Goal: Task Accomplishment & Management: Use online tool/utility

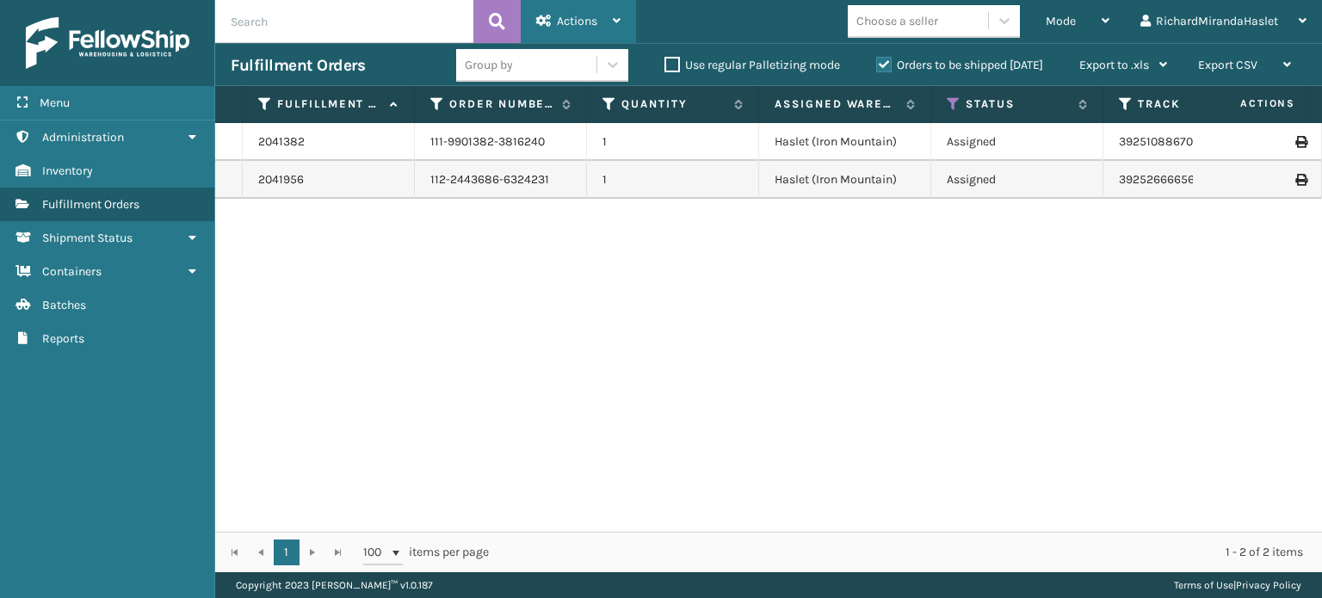
click at [572, 13] on div "Actions" at bounding box center [578, 21] width 84 height 43
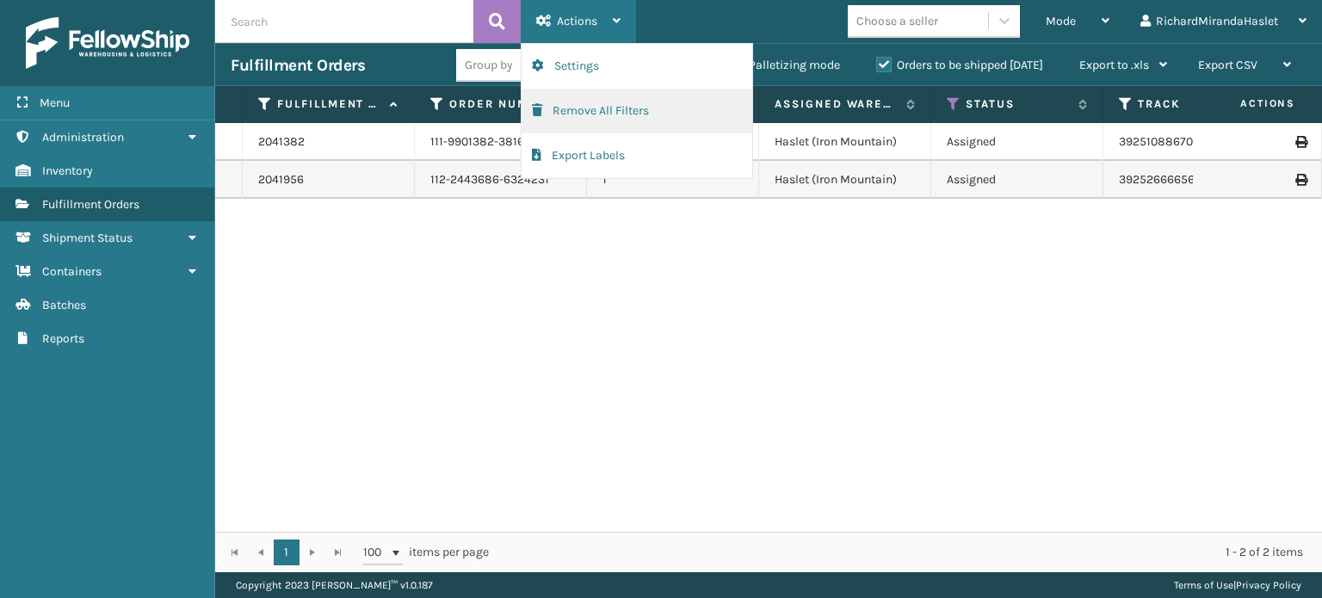
click at [594, 120] on button "Remove All Filters" at bounding box center [637, 111] width 231 height 45
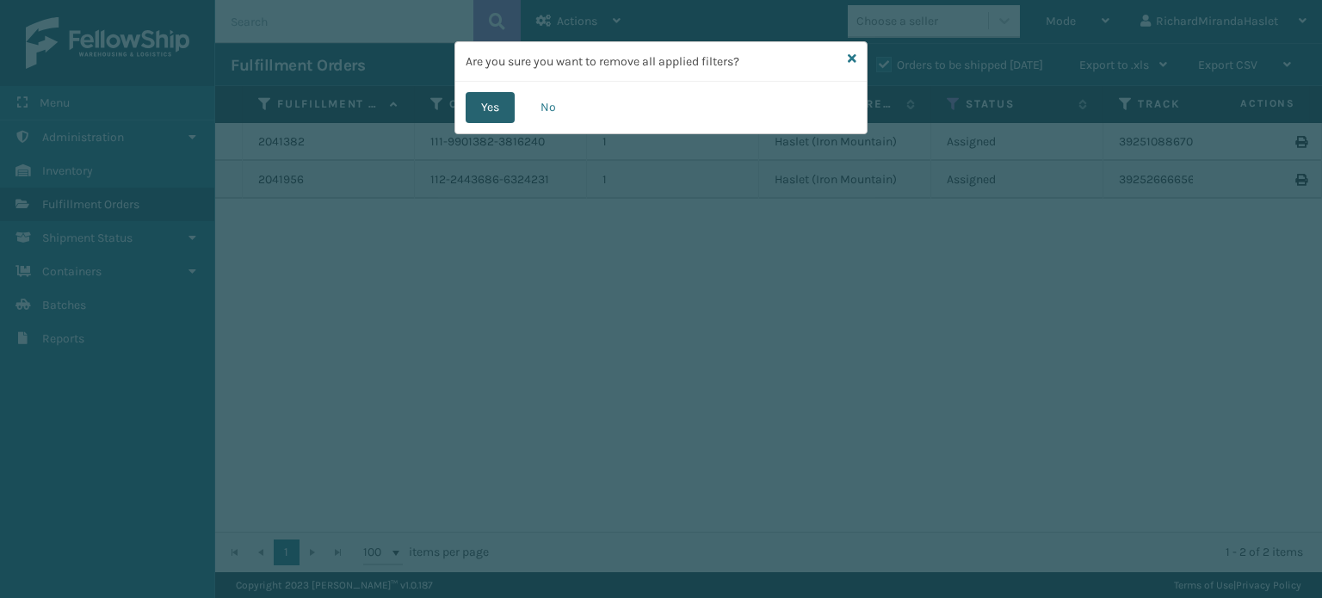
click at [491, 109] on button "Yes" at bounding box center [490, 107] width 49 height 31
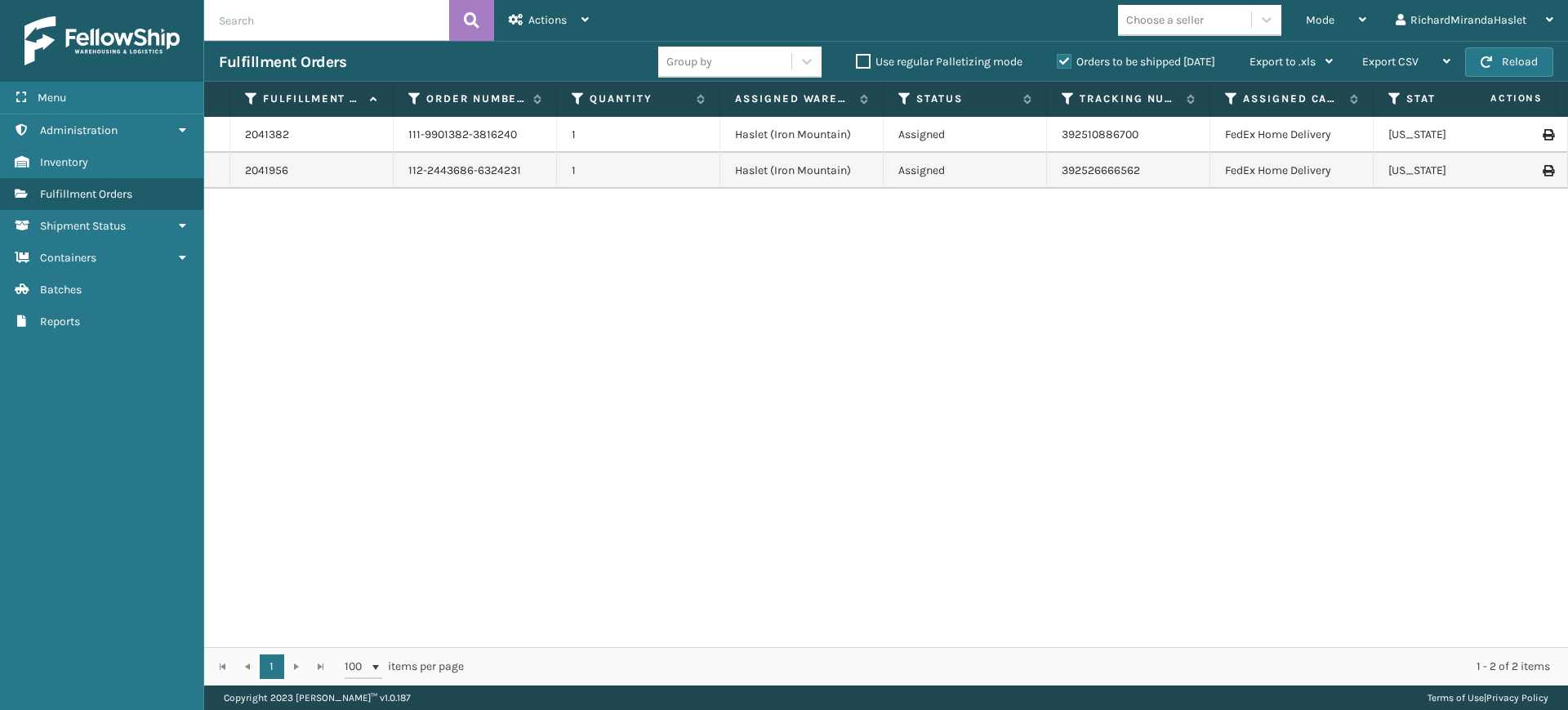
drag, startPoint x: 1238, startPoint y: 2, endPoint x: 993, endPoint y: 325, distance: 405.4
click at [993, 325] on div "2041382 111-9901382-3816240 1 Haslet (Iron Mountain) Assigned 392510886700 FedE…" at bounding box center [885, 382] width 1363 height 531
click at [1253, 65] on button "Reload" at bounding box center [1508, 62] width 88 height 29
drag, startPoint x: 1317, startPoint y: 21, endPoint x: 1337, endPoint y: 12, distance: 21.9
click at [1253, 12] on div "Mode" at bounding box center [1336, 20] width 61 height 41
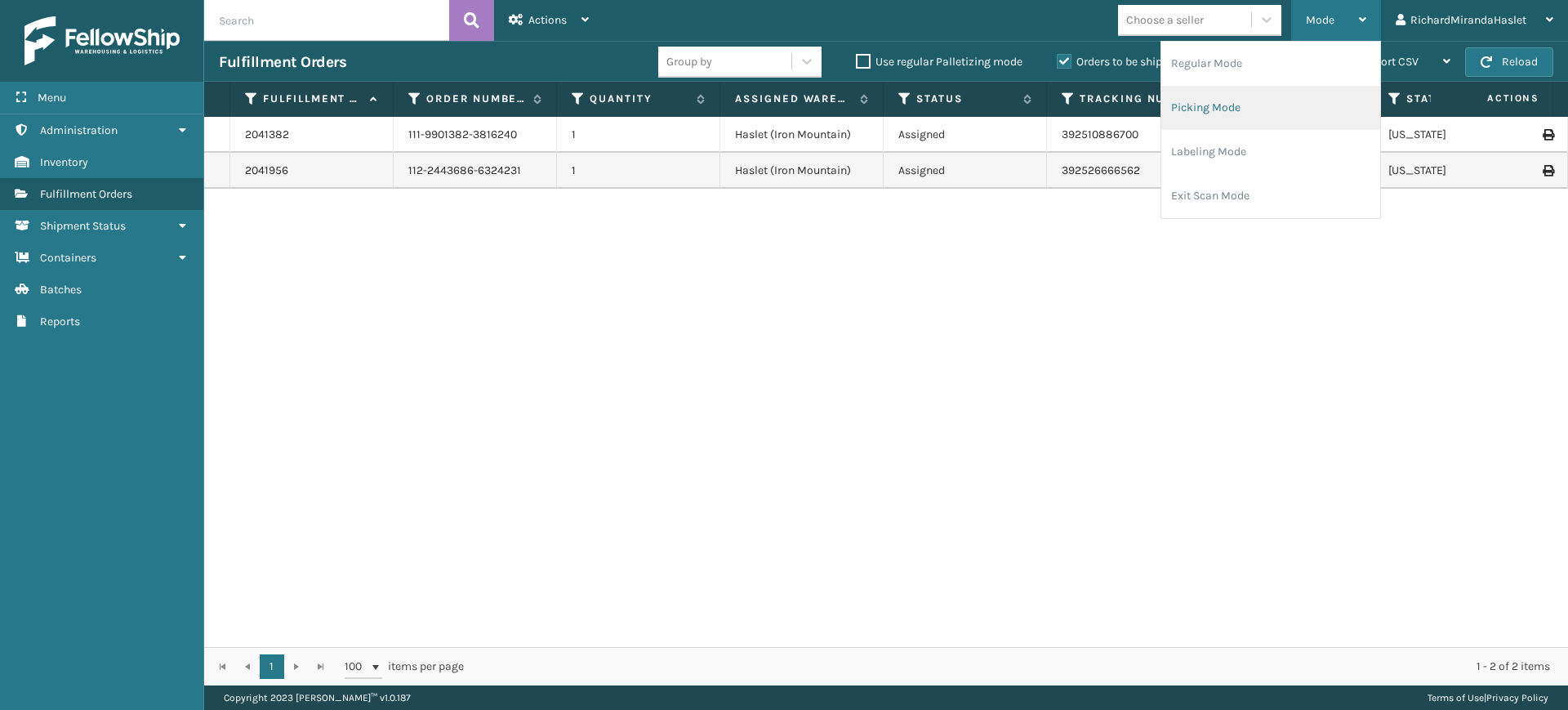
click at [1253, 118] on li "Picking Mode" at bounding box center [1270, 107] width 219 height 44
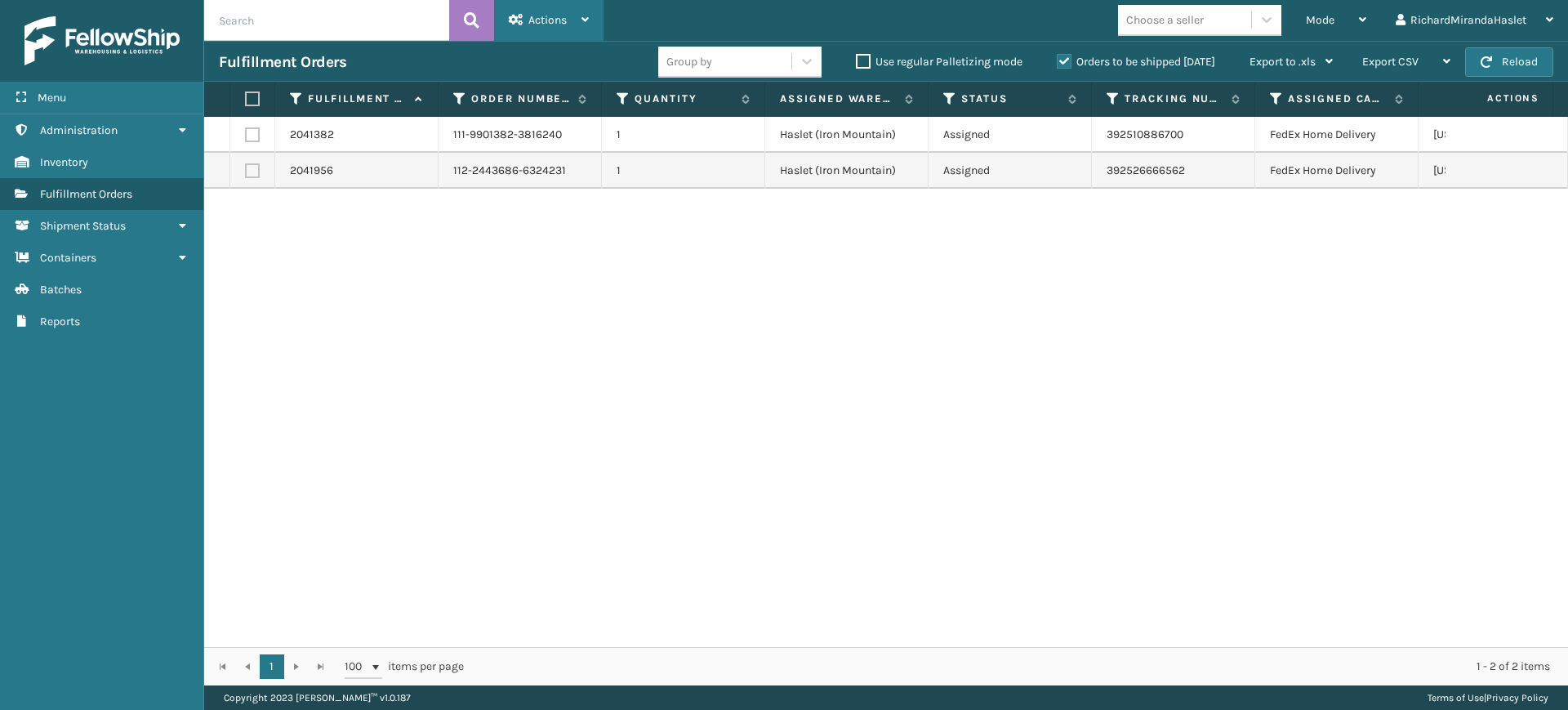
click at [570, 10] on div "Actions" at bounding box center [548, 20] width 80 height 41
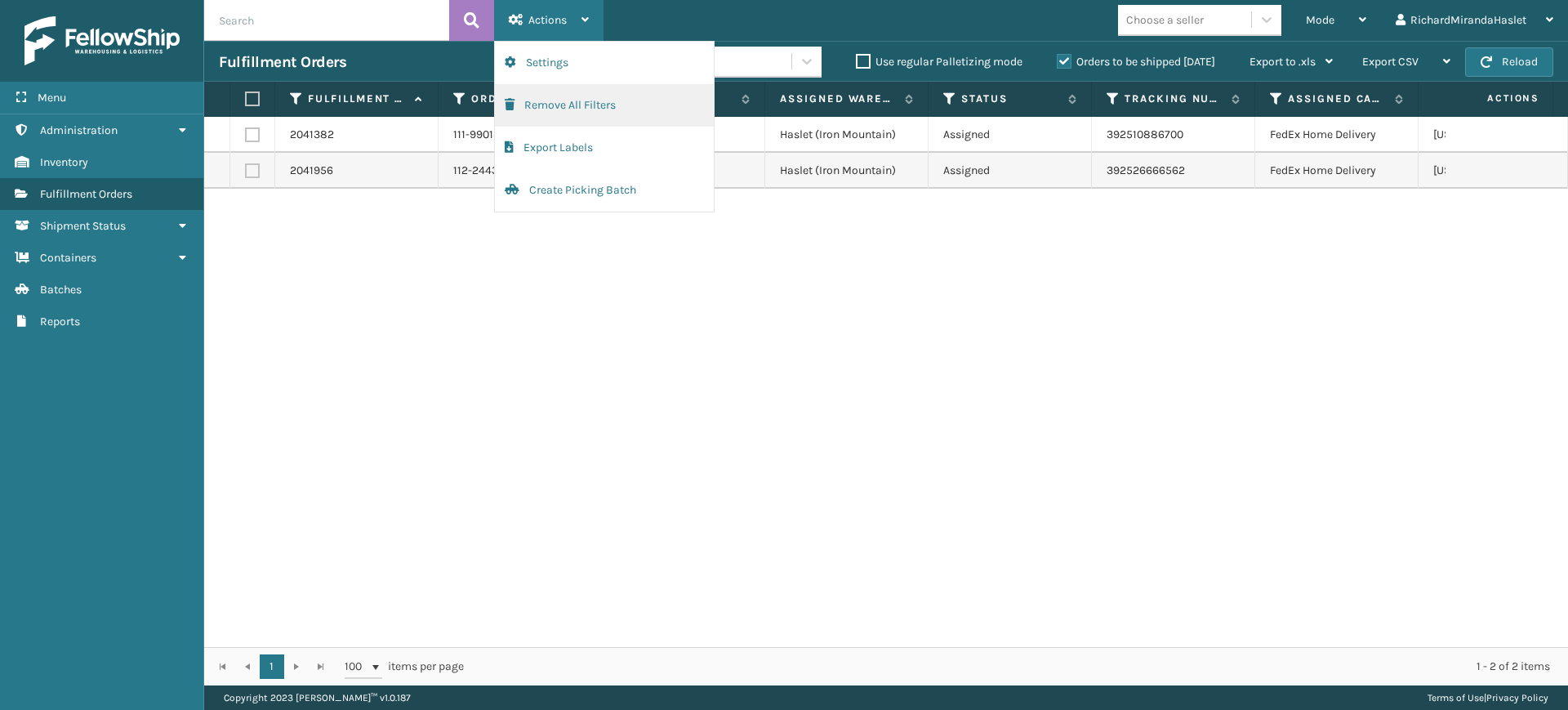
click at [624, 106] on button "Remove All Filters" at bounding box center [604, 105] width 219 height 43
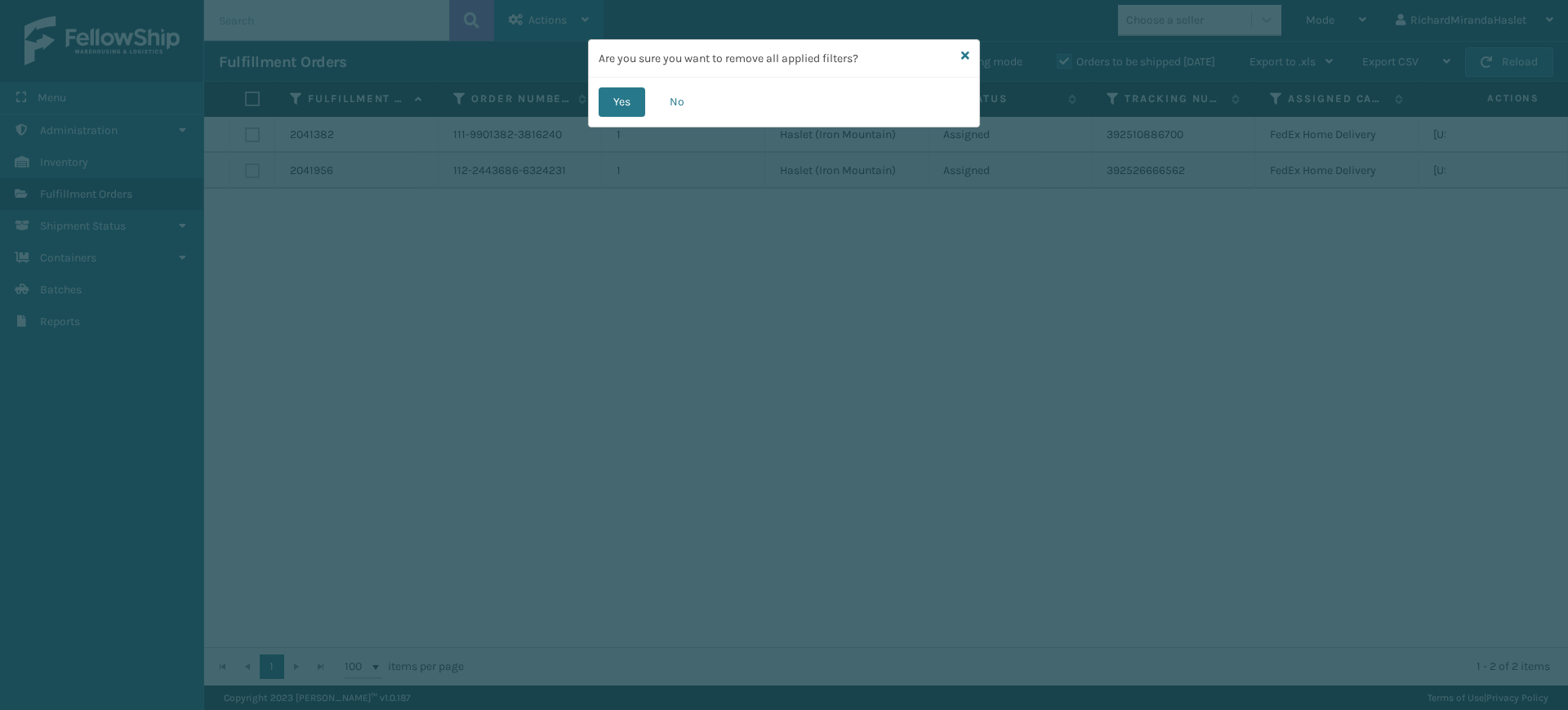
click at [624, 106] on button "Yes" at bounding box center [621, 102] width 46 height 29
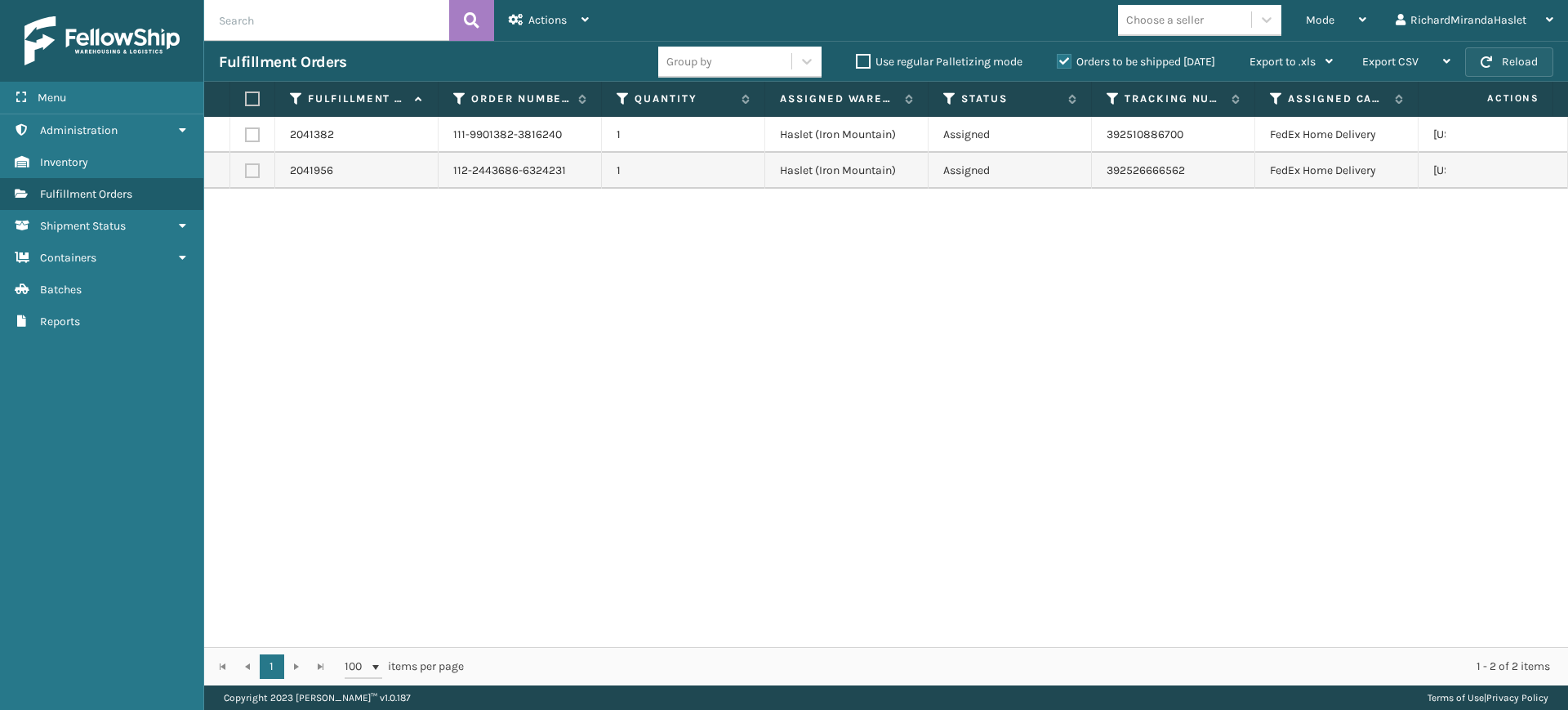
click at [1253, 61] on button "Reload" at bounding box center [1508, 62] width 88 height 29
click at [252, 103] on label at bounding box center [249, 98] width 9 height 14
click at [246, 103] on input "checkbox" at bounding box center [245, 99] width 1 height 10
checkbox input "true"
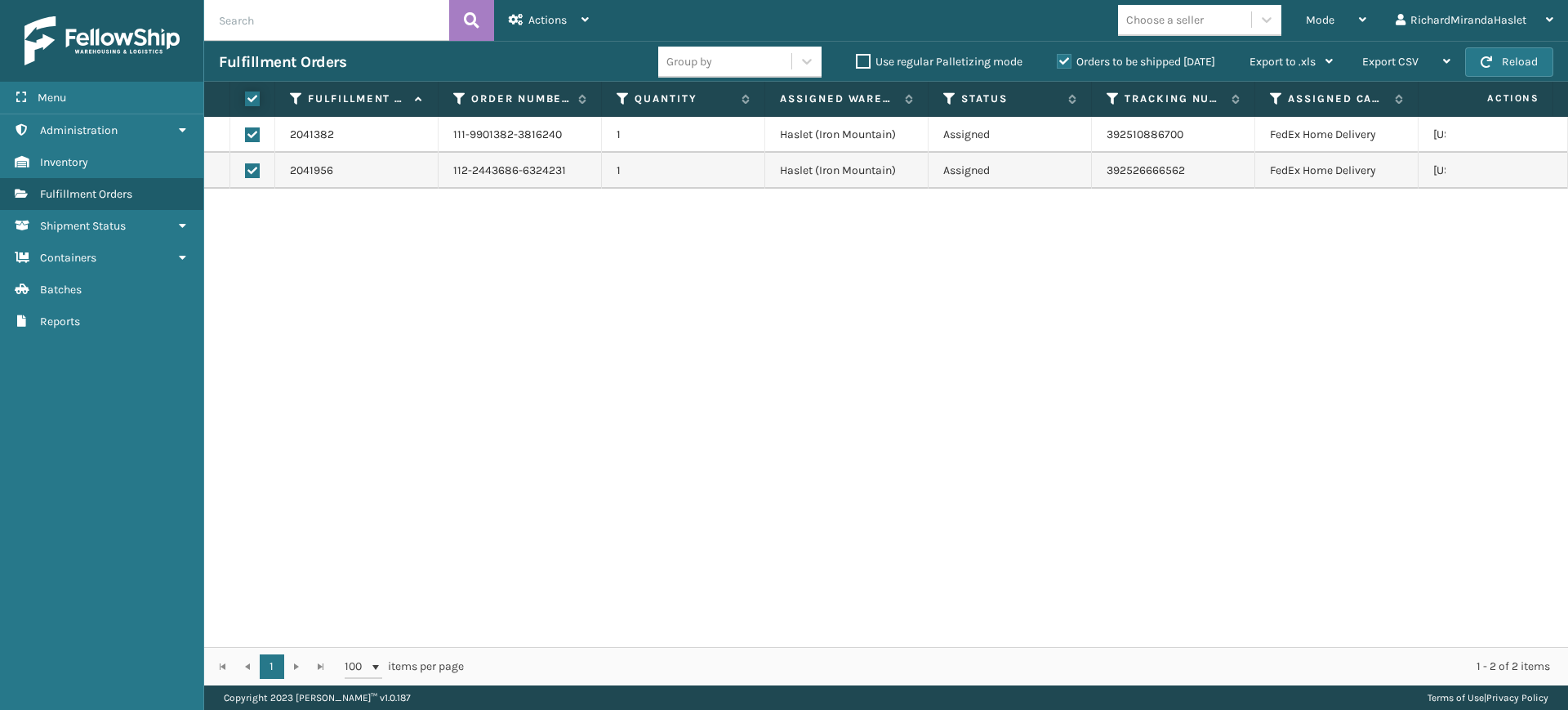
checkbox input "true"
click at [572, 25] on div "Actions" at bounding box center [548, 20] width 80 height 41
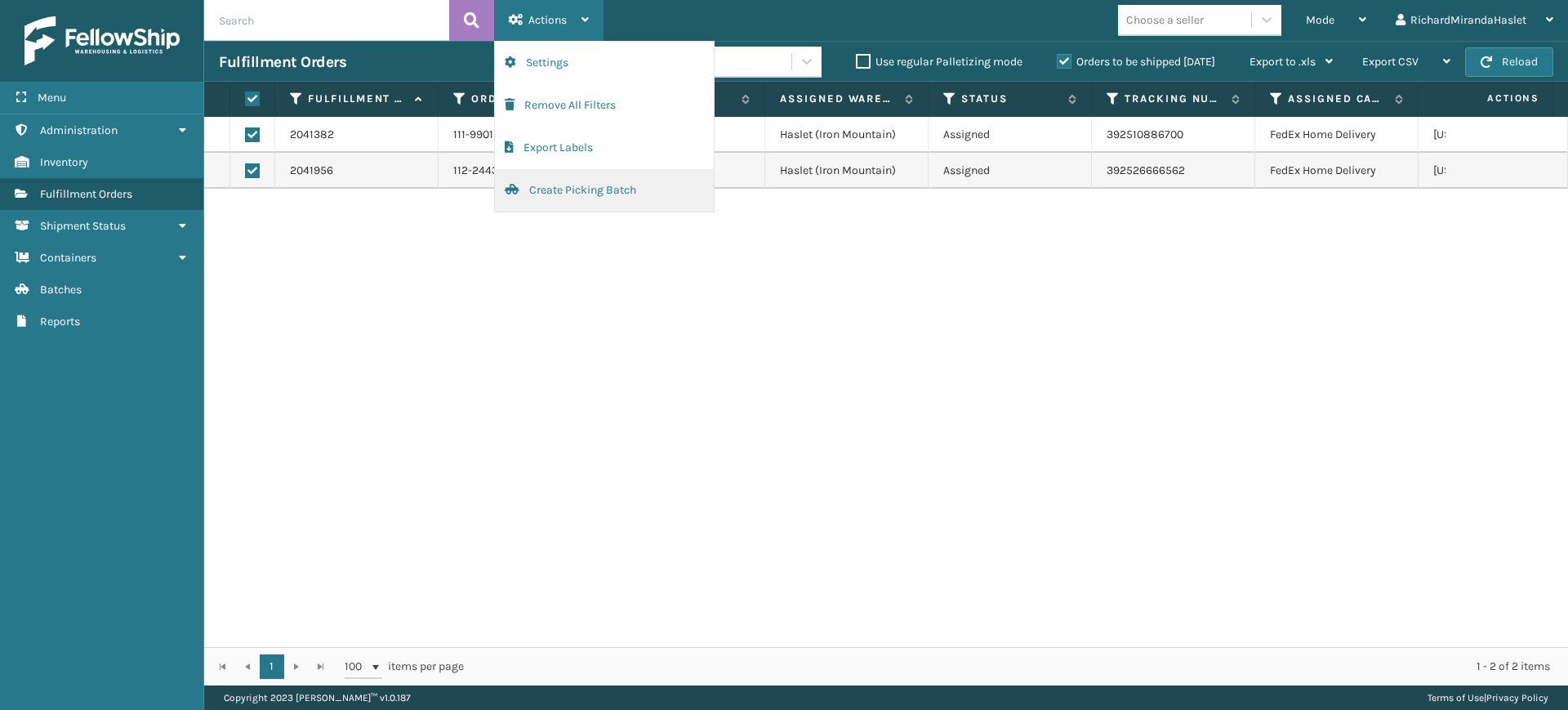
click at [614, 195] on button "Create Picking Batch" at bounding box center [604, 190] width 219 height 43
